Goal: Task Accomplishment & Management: Manage account settings

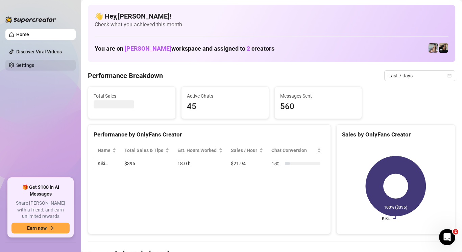
click at [34, 65] on link "Settings" at bounding box center [25, 65] width 18 height 5
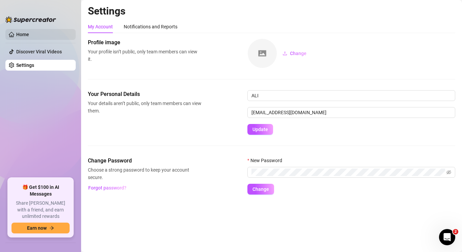
click at [29, 37] on link "Home" at bounding box center [22, 34] width 13 height 5
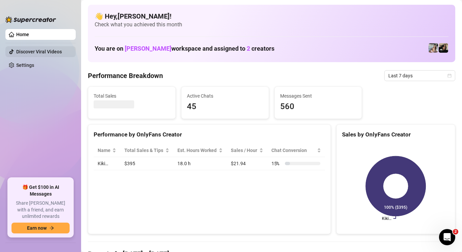
click at [49, 50] on link "Discover Viral Videos" at bounding box center [39, 51] width 46 height 5
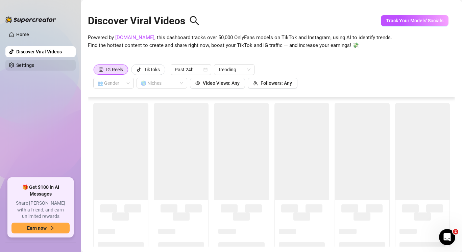
click at [34, 63] on link "Settings" at bounding box center [25, 65] width 18 height 5
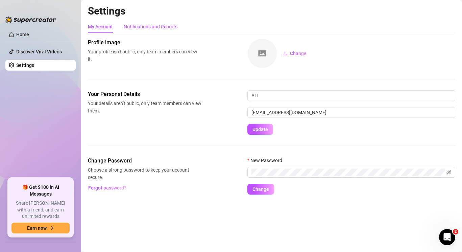
click at [144, 23] on div "Notifications and Reports" at bounding box center [151, 26] width 54 height 7
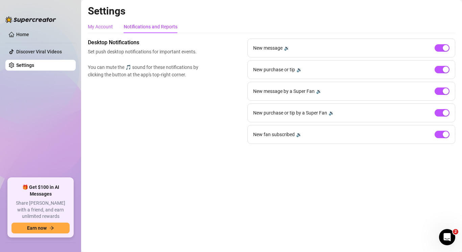
click at [107, 28] on div "My Account" at bounding box center [100, 26] width 25 height 7
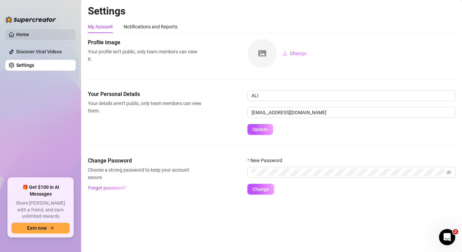
click at [25, 37] on link "Home" at bounding box center [22, 34] width 13 height 5
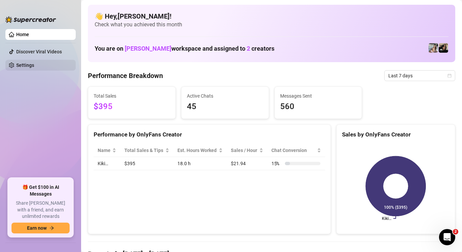
click at [34, 68] on link "Settings" at bounding box center [25, 65] width 18 height 5
